Goal: Task Accomplishment & Management: Use online tool/utility

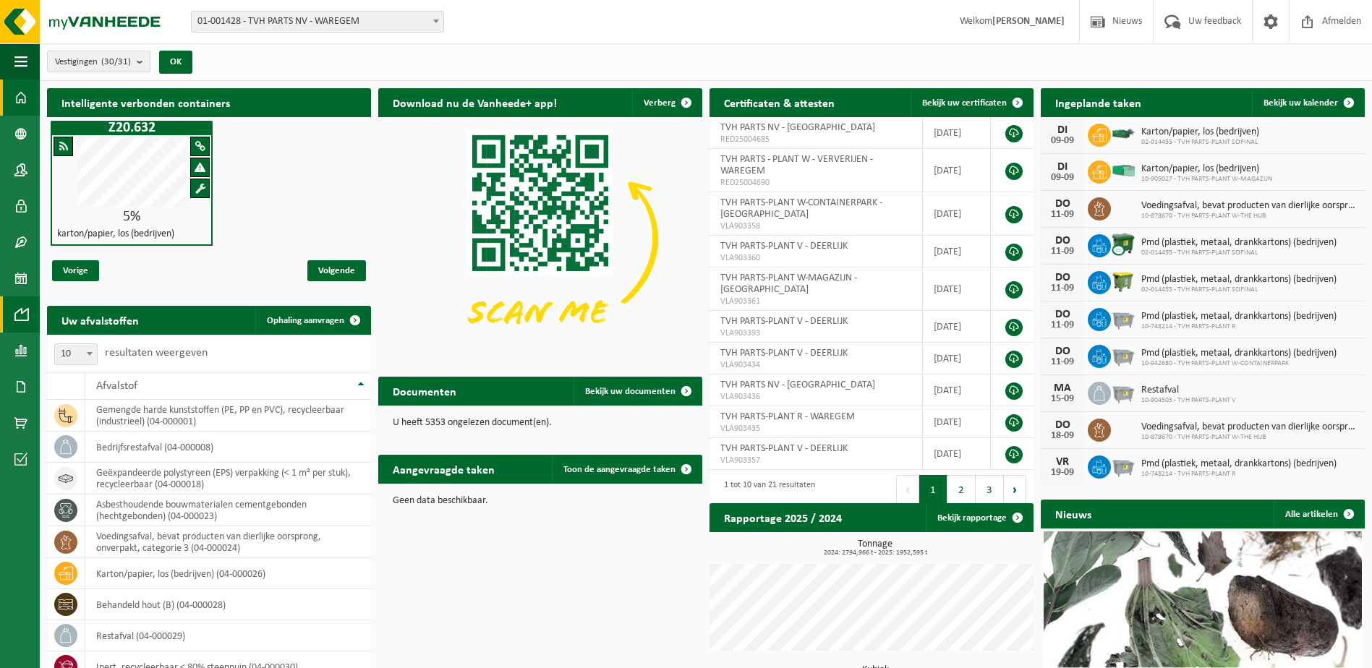
click at [25, 315] on span at bounding box center [20, 315] width 13 height 36
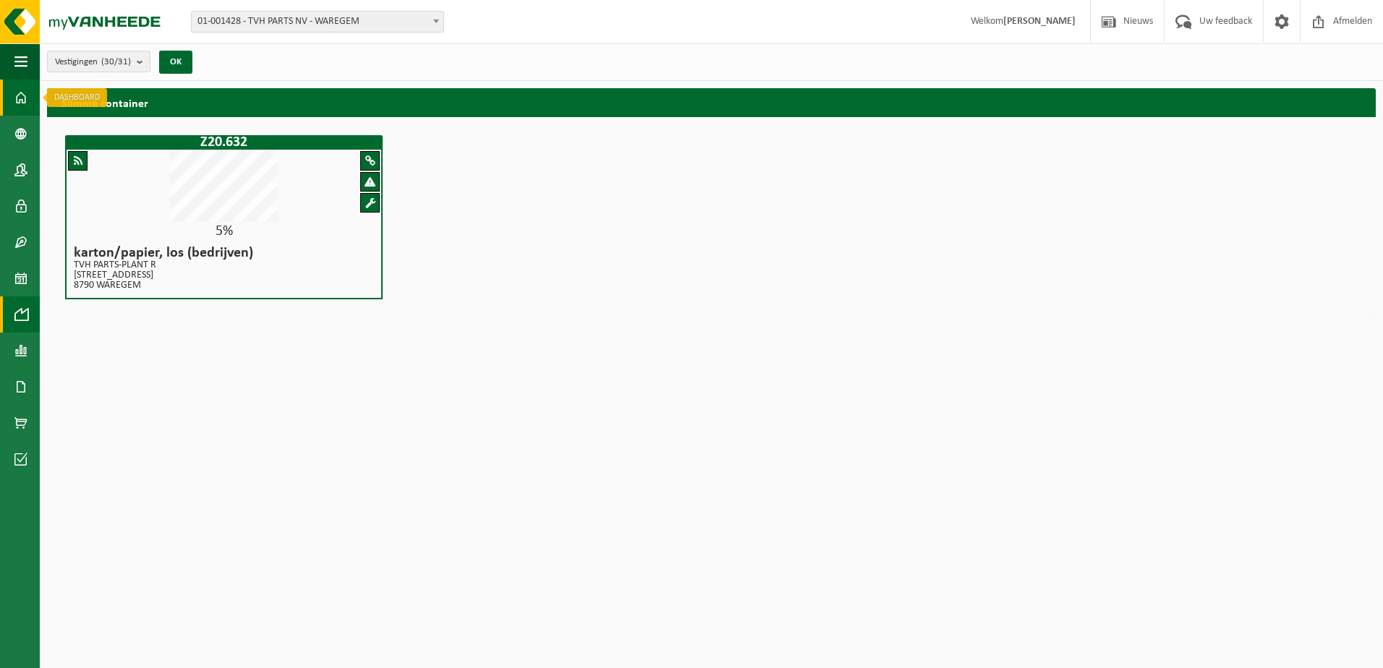
click at [20, 93] on span at bounding box center [20, 98] width 13 height 36
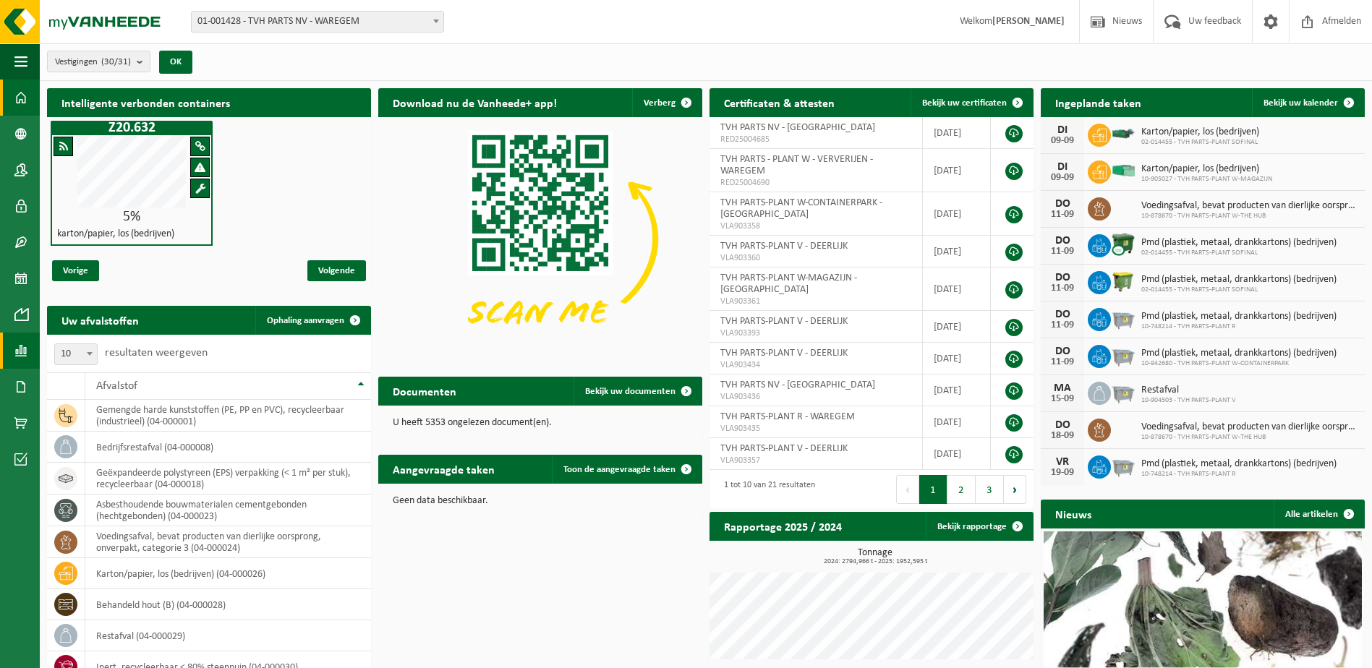
click at [23, 354] on span at bounding box center [20, 351] width 13 height 36
click at [122, 386] on span "In lijstvorm" at bounding box center [109, 381] width 51 height 27
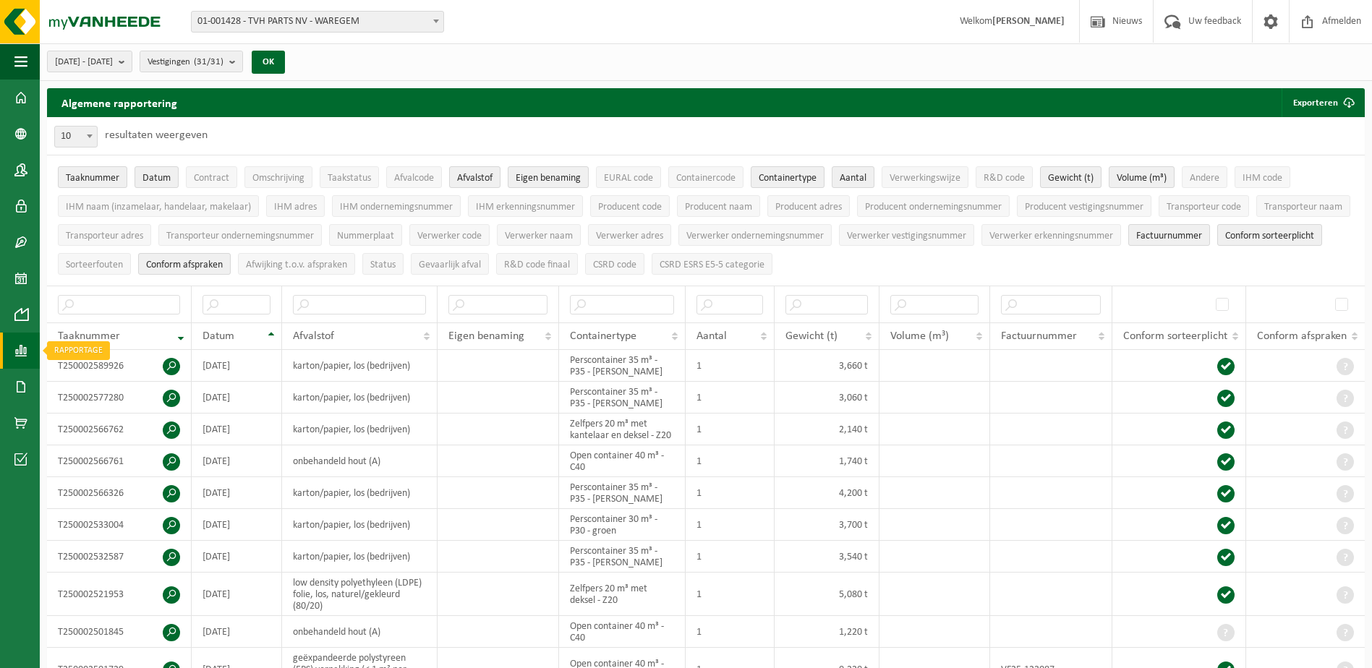
click at [24, 347] on span at bounding box center [20, 351] width 13 height 36
click at [114, 383] on span "In lijstvorm" at bounding box center [109, 381] width 51 height 27
click at [1320, 106] on button "Exporteren" at bounding box center [1323, 102] width 82 height 29
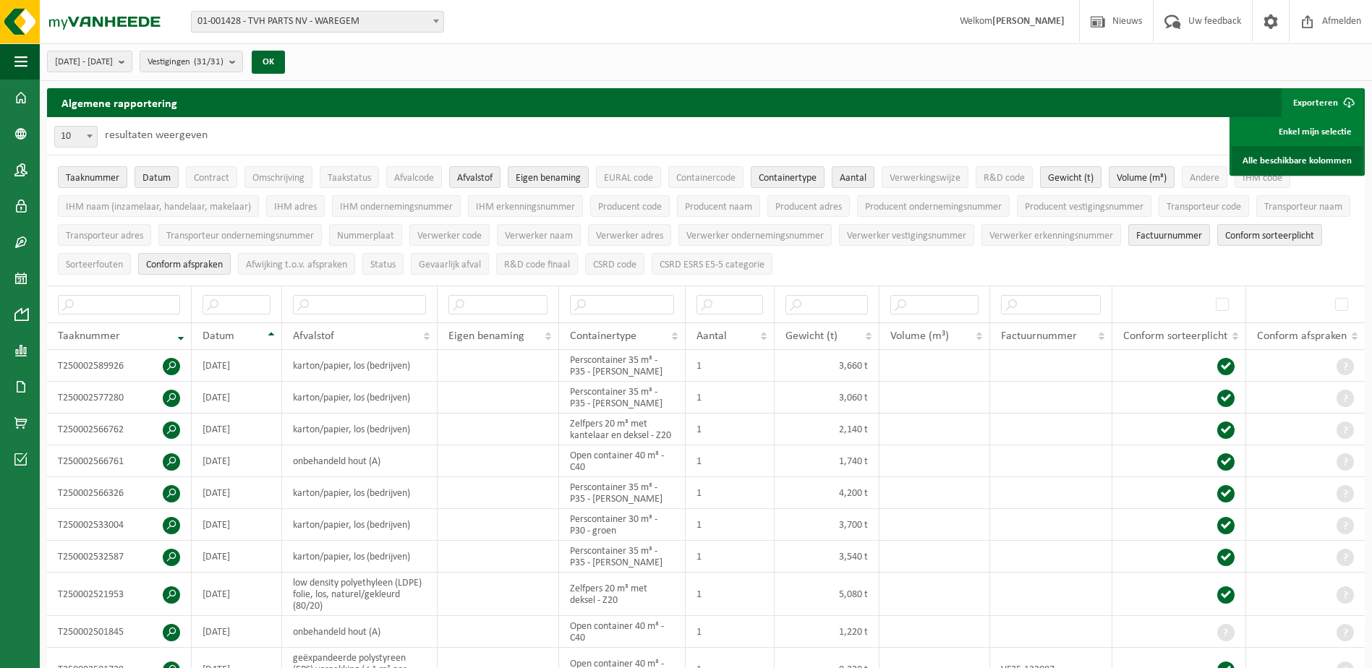
click at [1312, 164] on link "Alle beschikbare kolommen" at bounding box center [1297, 160] width 131 height 29
click at [719, 199] on button "Producent naam" at bounding box center [718, 206] width 83 height 22
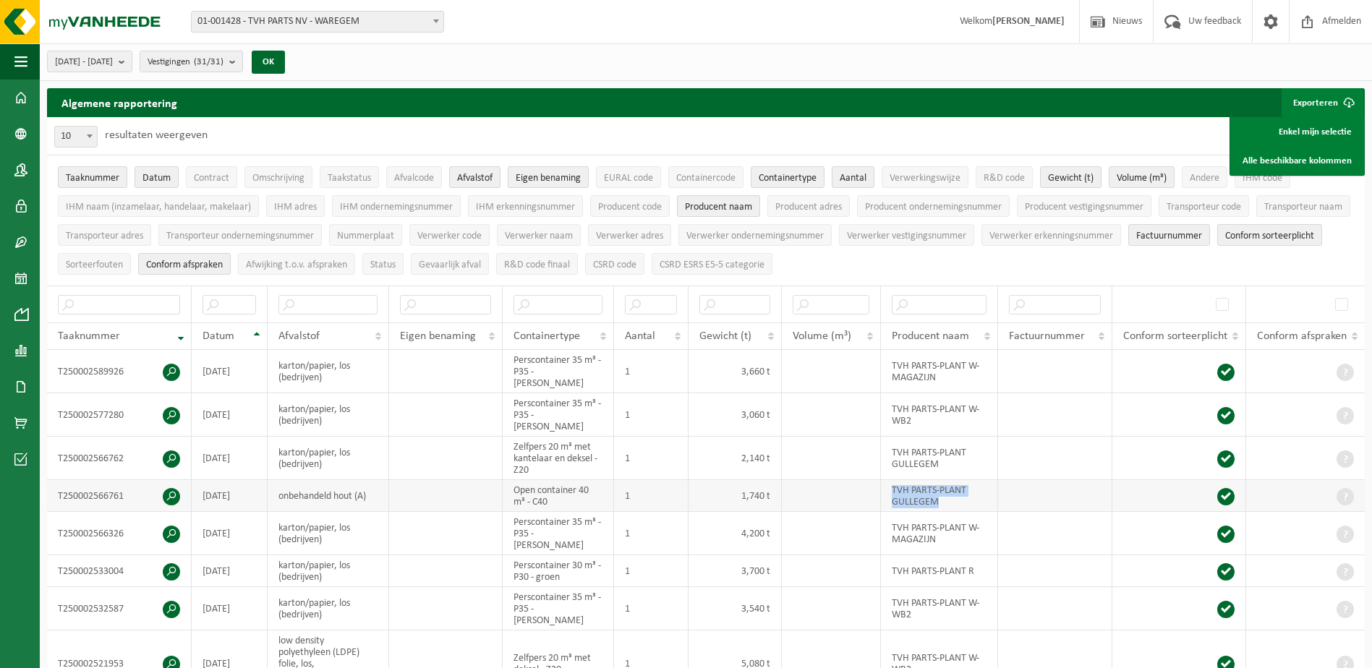
drag, startPoint x: 890, startPoint y: 463, endPoint x: 973, endPoint y: 475, distance: 84.0
click at [973, 480] on td "TVH PARTS-PLANT GULLEGEM" at bounding box center [939, 496] width 117 height 32
copy td "TVH PARTS-PLANT GULLEGEM"
click at [926, 297] on input "text" at bounding box center [939, 305] width 95 height 20
paste input "TVH PARTS-PLANT GULLEGEM"
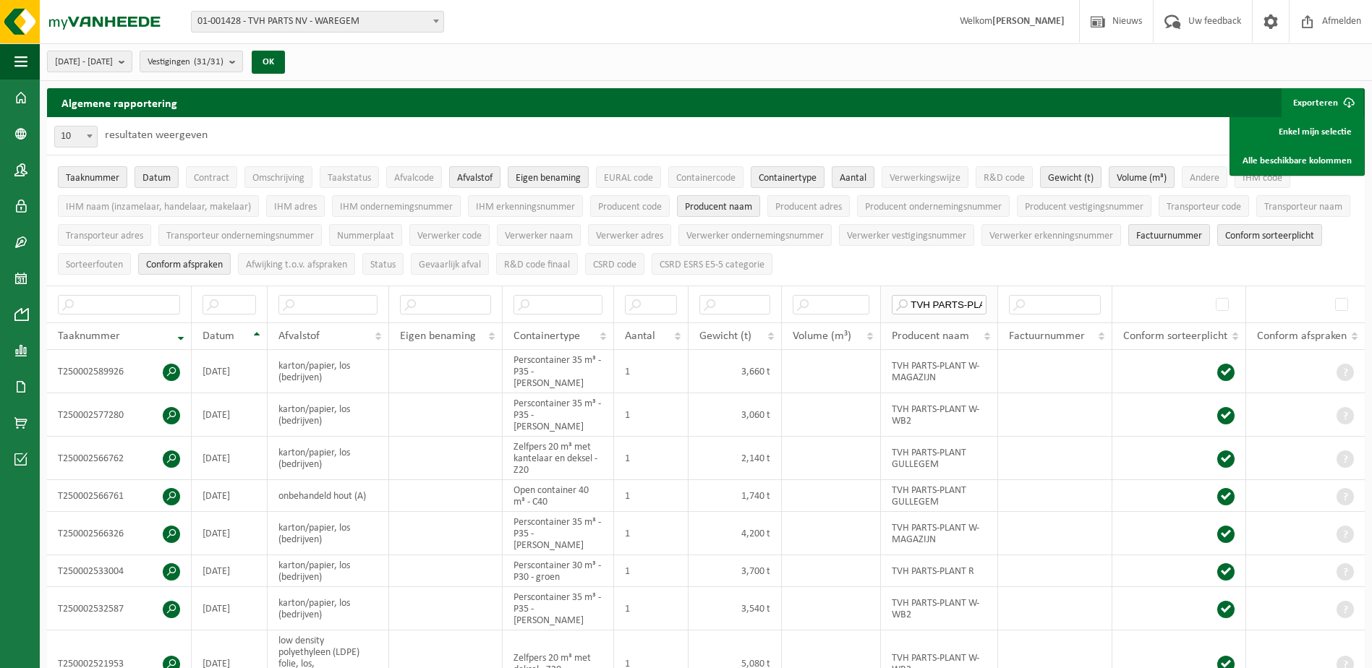
scroll to position [0, 72]
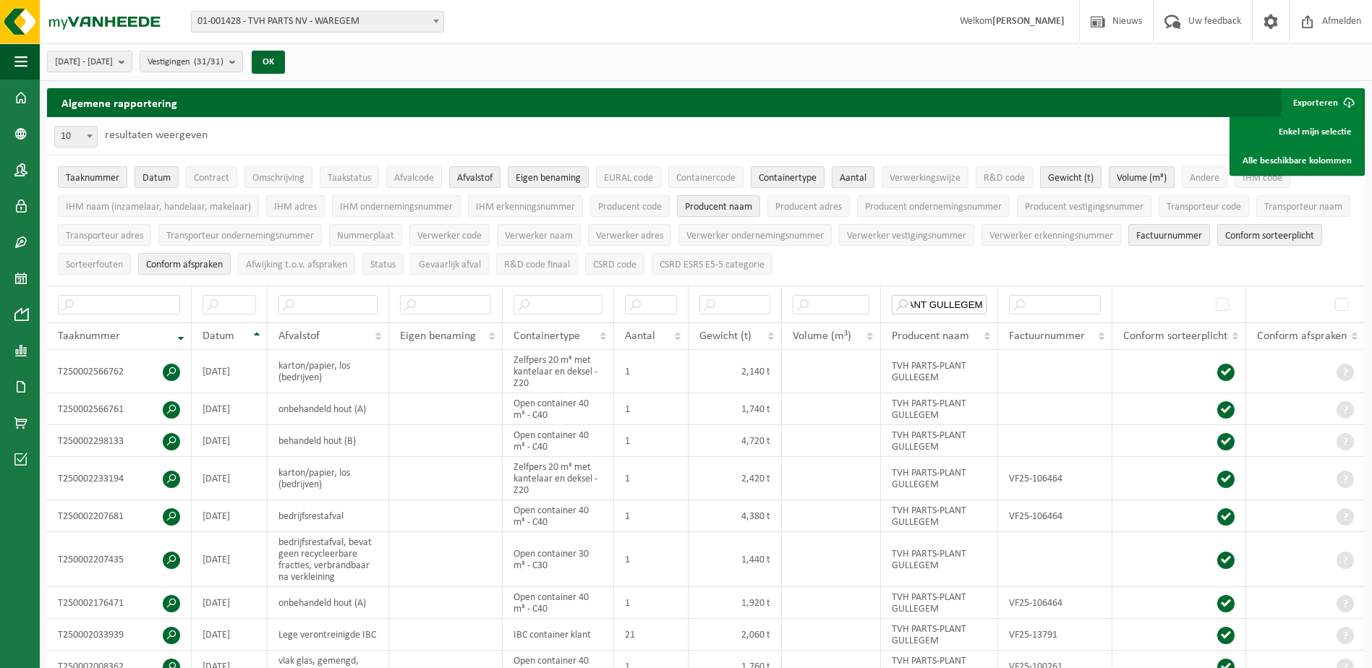
type input "TVH PARTS-PLANT GULLEGEM"
drag, startPoint x: 273, startPoint y: 360, endPoint x: 349, endPoint y: 378, distance: 78.8
click at [349, 378] on td "karton/papier, los (bedrijven)" at bounding box center [329, 371] width 122 height 43
copy td "karton/papier, los (bedrijven)"
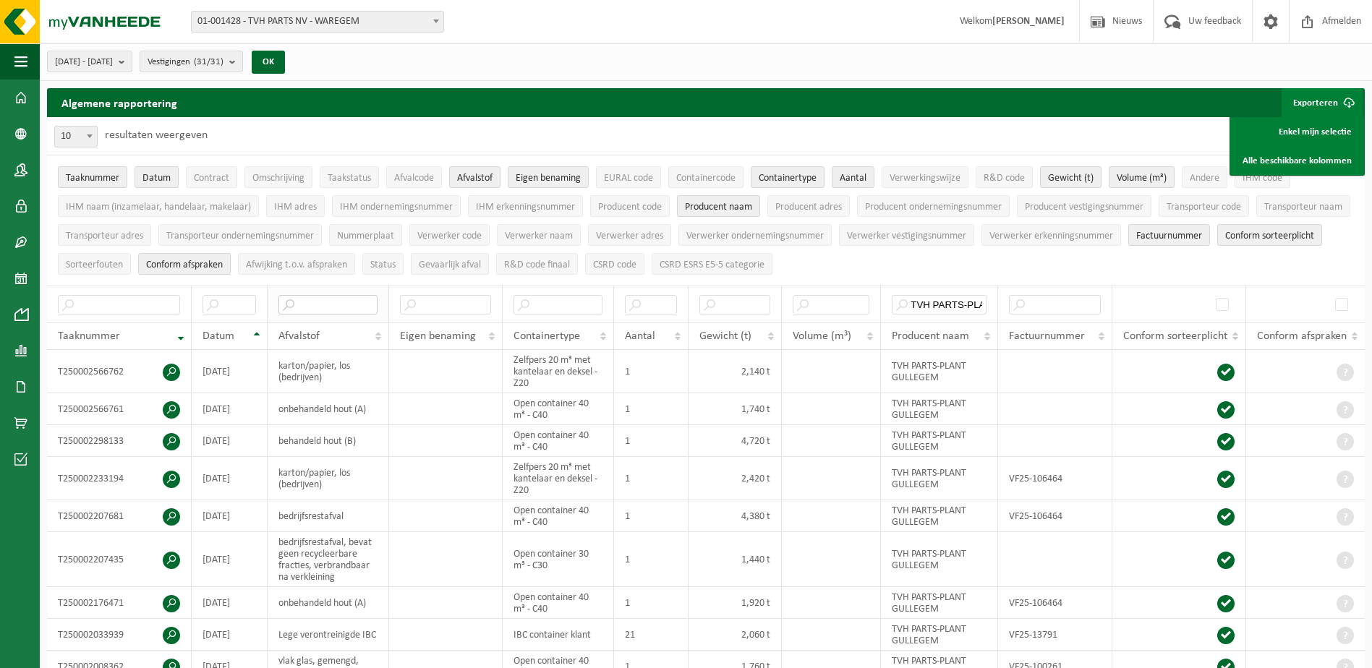
click at [325, 297] on input "text" at bounding box center [328, 305] width 99 height 20
paste input "karton/papier, los (bedrijven)"
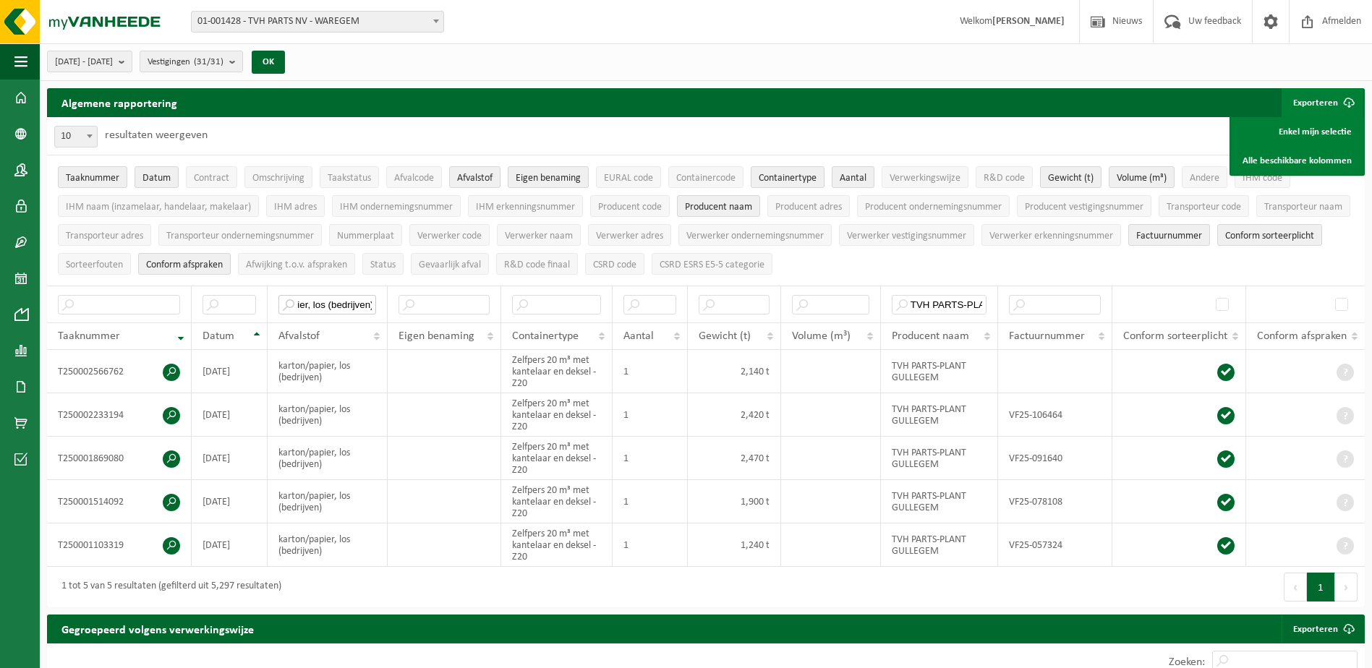
type input "karton/papier, los (bedrijven)"
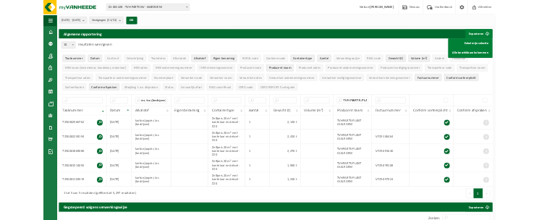
scroll to position [0, 0]
